Goal: Task Accomplishment & Management: Manage account settings

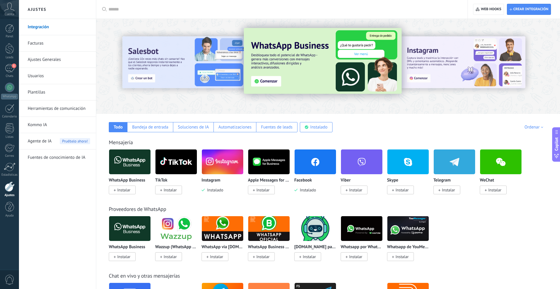
click at [303, 170] on img at bounding box center [314, 162] width 41 height 28
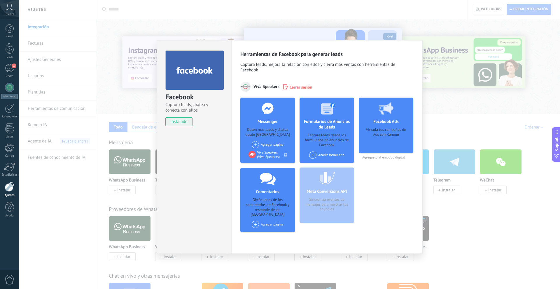
click at [257, 146] on span at bounding box center [255, 144] width 7 height 7
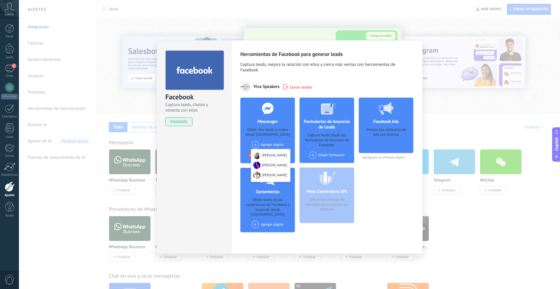
click at [257, 145] on span at bounding box center [255, 144] width 7 height 7
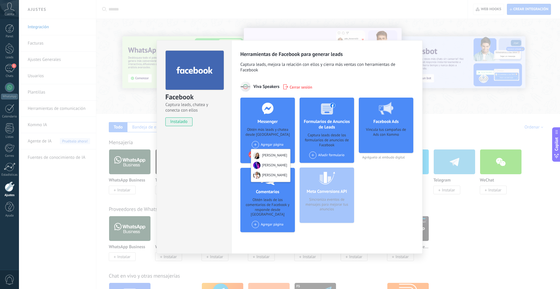
click at [290, 87] on span "Cerrar sesión" at bounding box center [300, 87] width 23 height 6
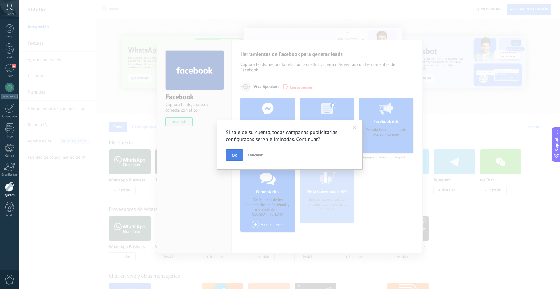
click at [239, 158] on button "OK" at bounding box center [234, 155] width 17 height 11
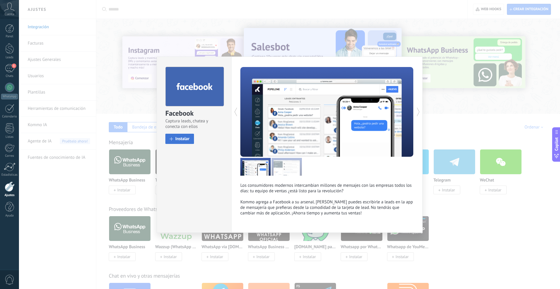
click at [180, 142] on button "Instalar" at bounding box center [179, 139] width 29 height 10
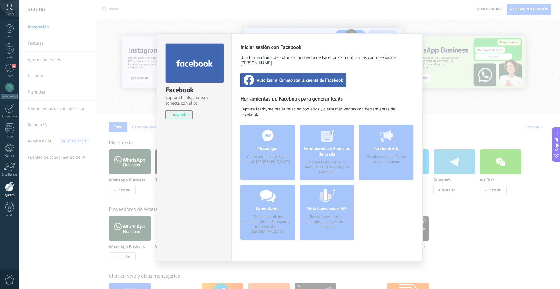
click at [255, 78] on div "Autorizar a Kommo con la cuenta de Facebook" at bounding box center [293, 80] width 106 height 14
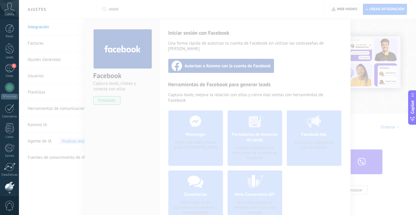
scroll to position [27, 0]
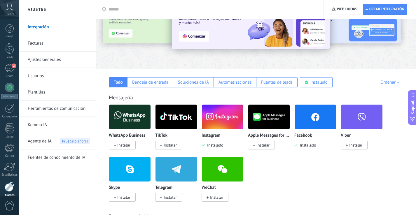
click at [214, 120] on img at bounding box center [222, 117] width 41 height 28
click at [222, 112] on img at bounding box center [222, 117] width 41 height 28
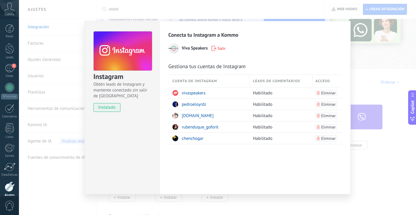
click at [177, 65] on span "Gestiona tus cuentas de Instagram" at bounding box center [206, 66] width 77 height 7
click at [178, 52] on div "Viva Speakers Salir" at bounding box center [254, 48] width 173 height 10
click at [217, 49] on span "Salir" at bounding box center [218, 48] width 14 height 5
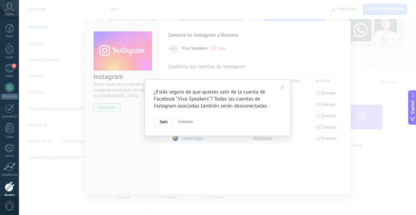
click at [164, 126] on button "Salir" at bounding box center [164, 121] width 20 height 11
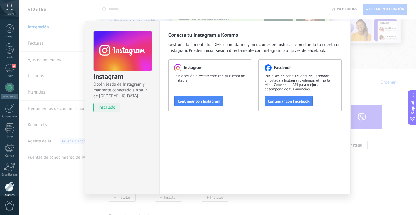
click at [270, 95] on div "Facebook Inicia sesión con tu cuenta de Facebook vinculada a Instagram. Además,…" at bounding box center [299, 85] width 83 height 52
click at [270, 99] on span "Continuar con Facebook" at bounding box center [289, 101] width 42 height 4
